Goal: Transaction & Acquisition: Purchase product/service

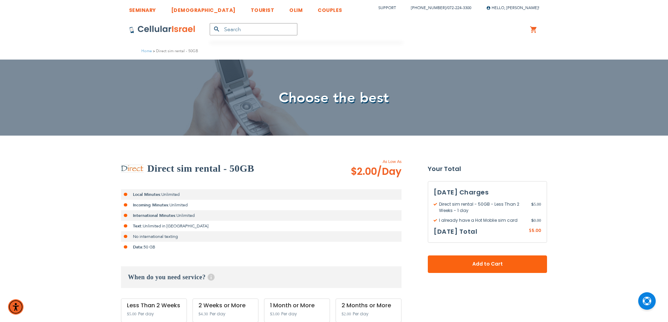
scroll to position [59, 0]
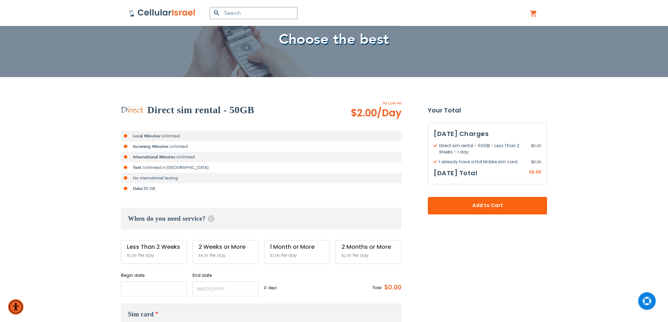
click at [148, 293] on input "name" at bounding box center [154, 289] width 66 height 15
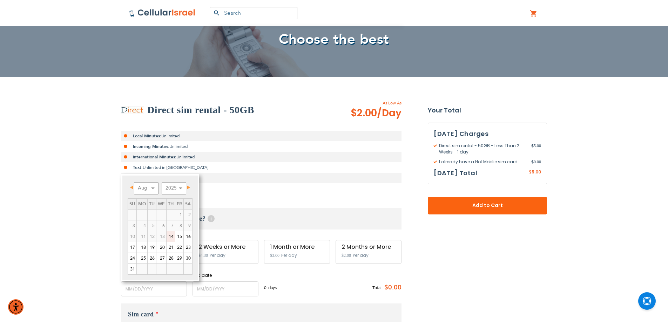
click at [171, 239] on link "14" at bounding box center [171, 237] width 8 height 11
type input "[DATE]"
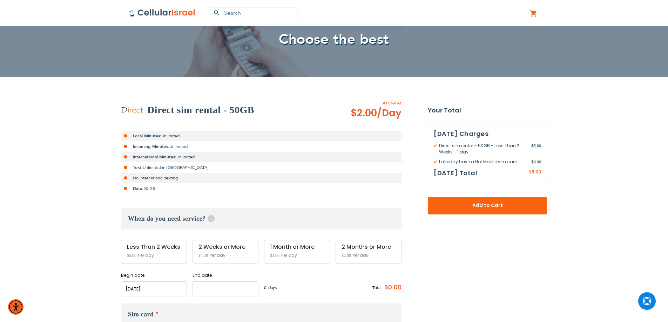
click at [202, 284] on input "name" at bounding box center [226, 289] width 66 height 15
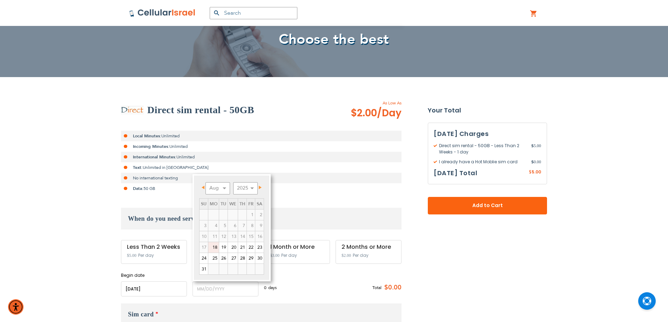
click at [214, 247] on link "18" at bounding box center [213, 247] width 11 height 11
type input "[DATE]"
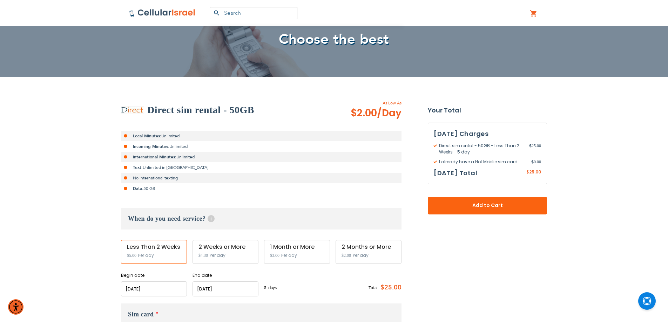
click at [201, 296] on input "name" at bounding box center [226, 289] width 66 height 15
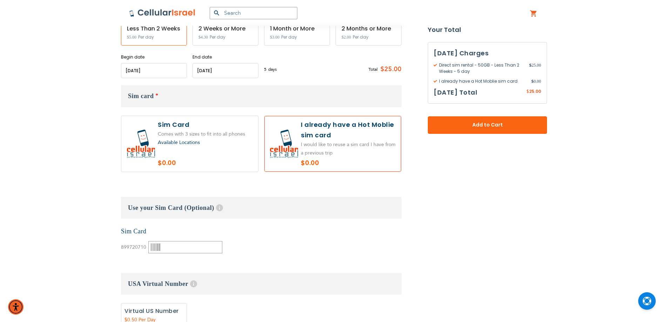
scroll to position [292, 0]
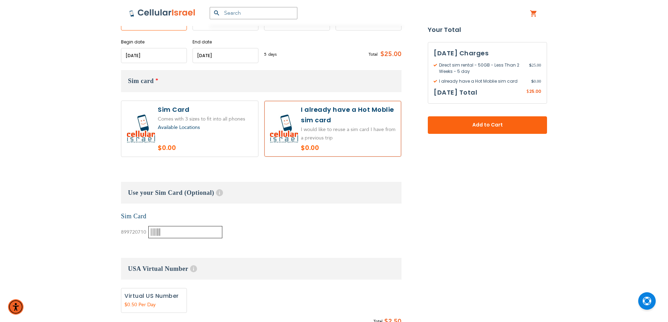
click at [188, 232] on input "text" at bounding box center [185, 232] width 74 height 12
paste input "104179642657"
drag, startPoint x: 167, startPoint y: 236, endPoint x: 158, endPoint y: 238, distance: 9.6
click at [158, 238] on input "104179642657" at bounding box center [185, 232] width 74 height 12
type input "4179642657"
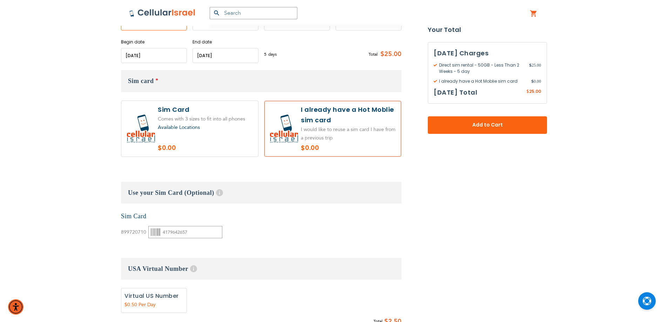
click at [255, 237] on div "None Sim Card 899720710 0" at bounding box center [261, 225] width 281 height 27
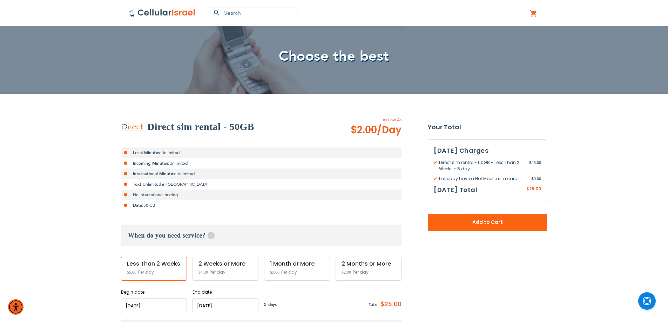
scroll to position [59, 0]
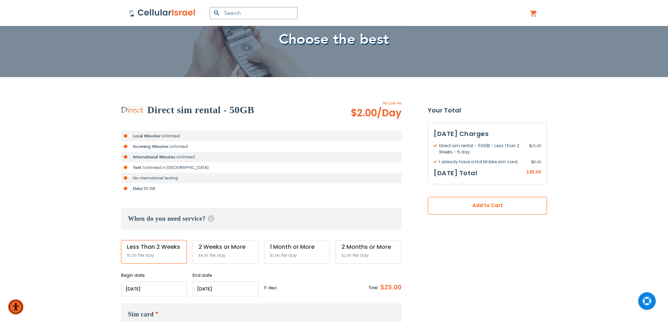
click at [480, 205] on span "Add to Cart" at bounding box center [487, 205] width 73 height 7
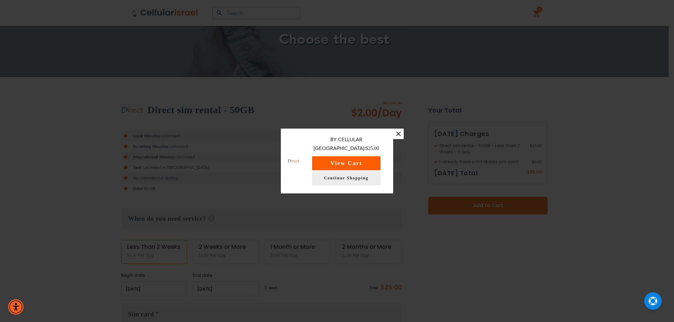
click at [361, 157] on button "View Cart" at bounding box center [346, 164] width 68 height 14
